Goal: Transaction & Acquisition: Purchase product/service

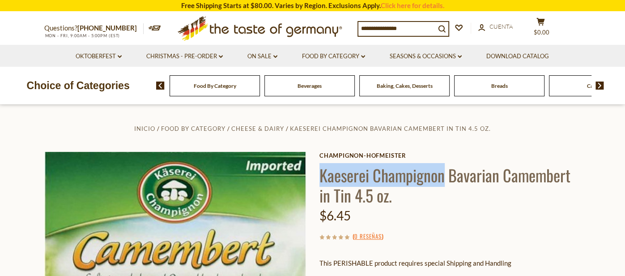
drag, startPoint x: 320, startPoint y: 175, endPoint x: 443, endPoint y: 170, distance: 123.2
click at [443, 170] on h1 "Kaeserei Champignon Bavarian Camembert in Tin 4.5 oz." at bounding box center [451, 185] width 262 height 40
copy h1 "Kaeserei Champignon"
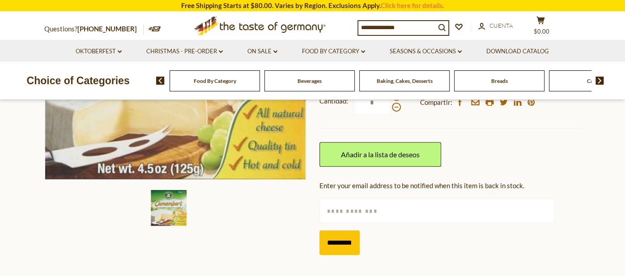
scroll to position [238, 0]
